Goal: Task Accomplishment & Management: Manage account settings

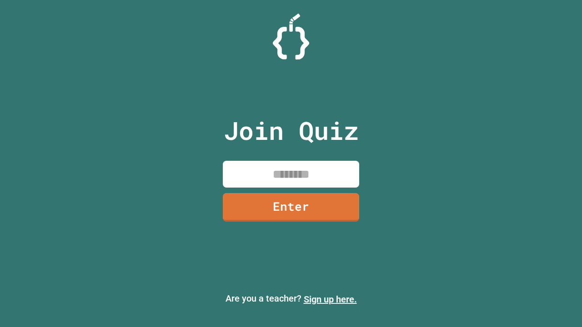
click at [326, 300] on link "Sign up here." at bounding box center [330, 299] width 53 height 11
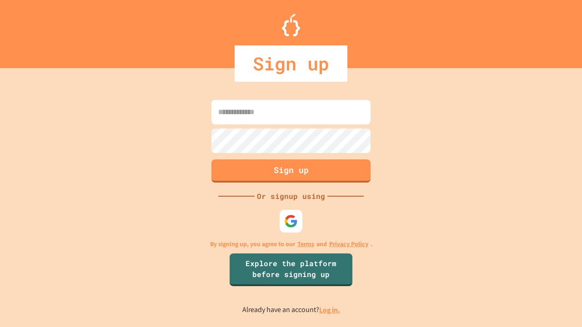
click at [330, 310] on link "Log in." at bounding box center [329, 310] width 21 height 10
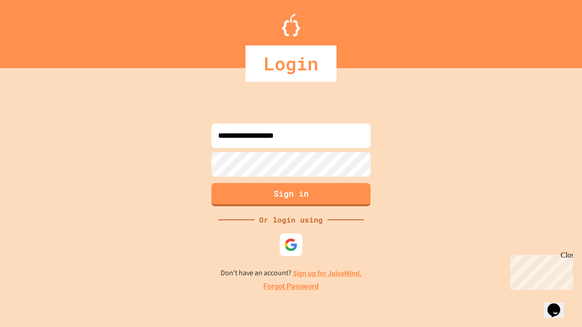
type input "**********"
